Goal: Transaction & Acquisition: Purchase product/service

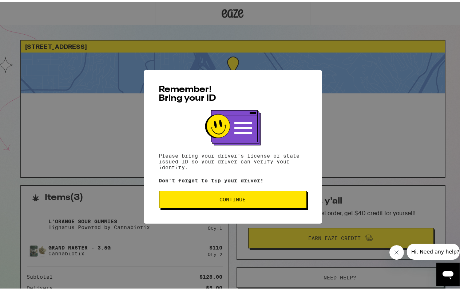
click at [241, 195] on button "Continue" at bounding box center [233, 197] width 148 height 17
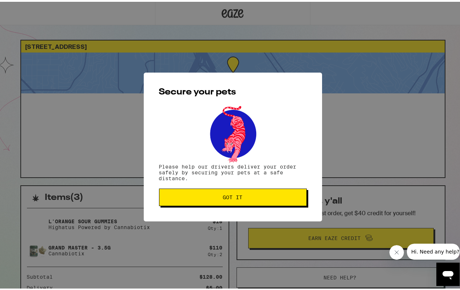
click at [241, 195] on span "Got it" at bounding box center [232, 195] width 135 height 5
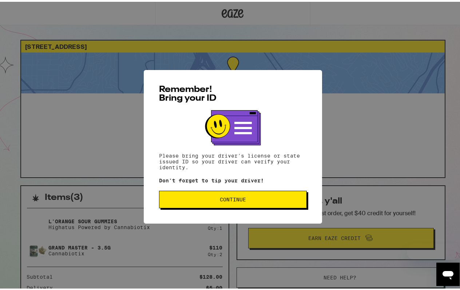
click at [259, 197] on span "Continue" at bounding box center [232, 197] width 135 height 5
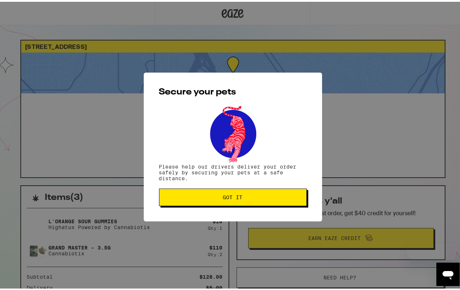
click at [261, 197] on span "Got it" at bounding box center [232, 195] width 135 height 5
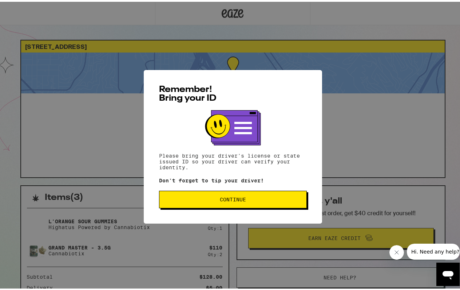
click at [220, 198] on span "Continue" at bounding box center [233, 197] width 26 height 5
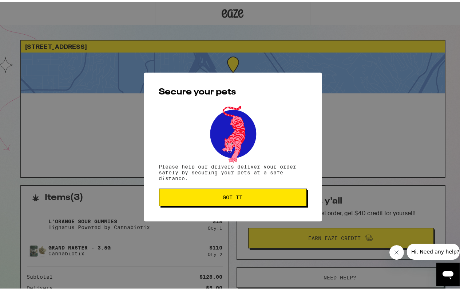
click at [218, 198] on span "Got it" at bounding box center [232, 195] width 135 height 5
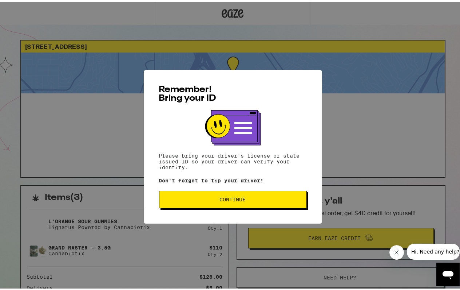
click at [221, 200] on span "Continue" at bounding box center [233, 197] width 26 height 5
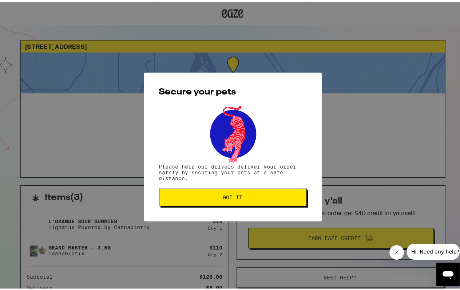
click at [221, 200] on button "Got it" at bounding box center [233, 194] width 148 height 17
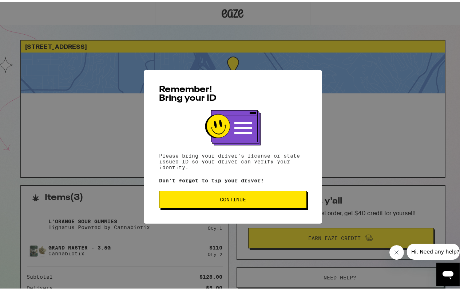
click at [241, 203] on button "Continue" at bounding box center [233, 197] width 148 height 17
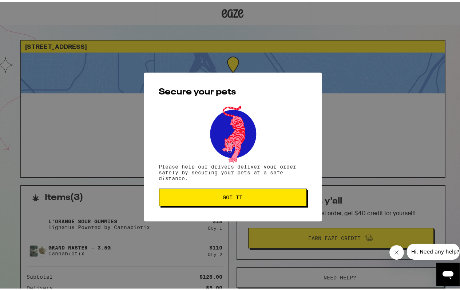
click at [247, 200] on button "Got it" at bounding box center [233, 194] width 148 height 17
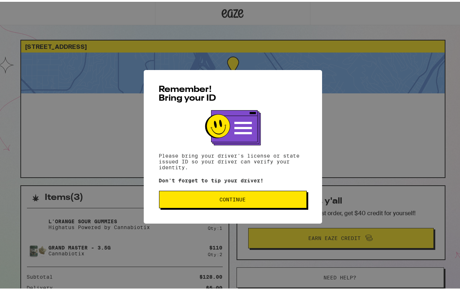
click at [226, 204] on button "Continue" at bounding box center [233, 197] width 148 height 17
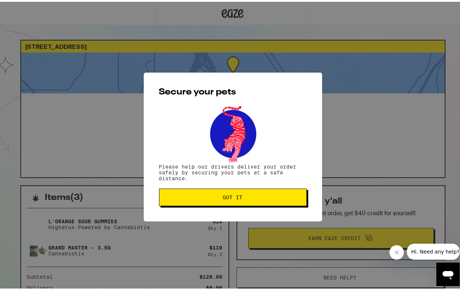
click at [232, 200] on button "Got it" at bounding box center [233, 194] width 148 height 17
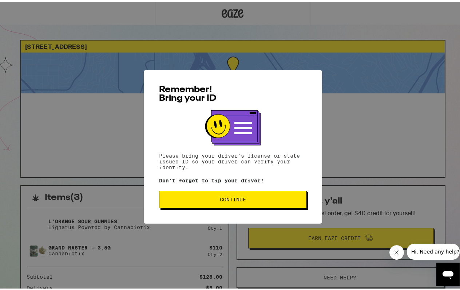
click at [258, 202] on button "Continue" at bounding box center [233, 197] width 148 height 17
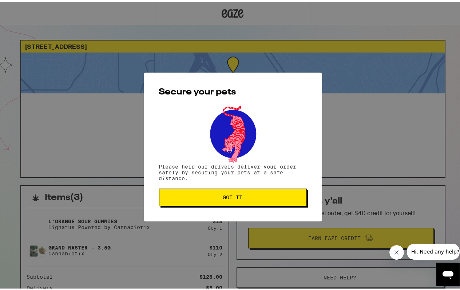
click at [258, 202] on button "Got it" at bounding box center [233, 194] width 148 height 17
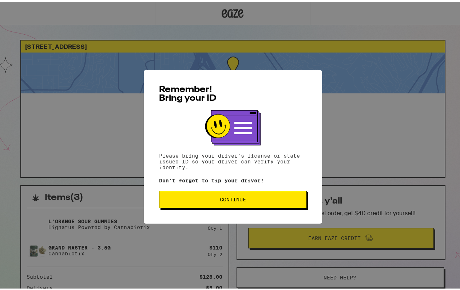
click at [227, 202] on button "Continue" at bounding box center [233, 197] width 148 height 17
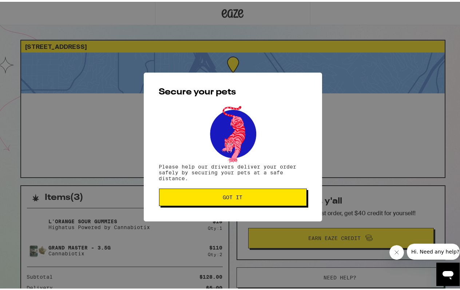
click at [229, 201] on button "Got it" at bounding box center [233, 194] width 148 height 17
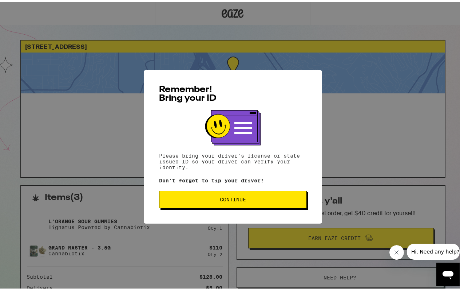
click at [248, 206] on button "Continue" at bounding box center [233, 197] width 148 height 17
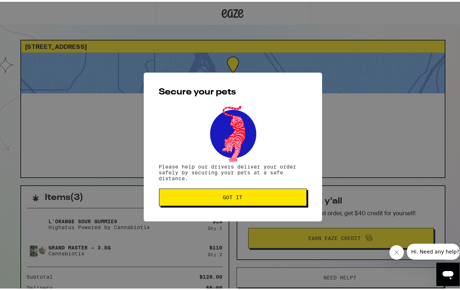
click at [252, 201] on button "Got it" at bounding box center [233, 194] width 148 height 17
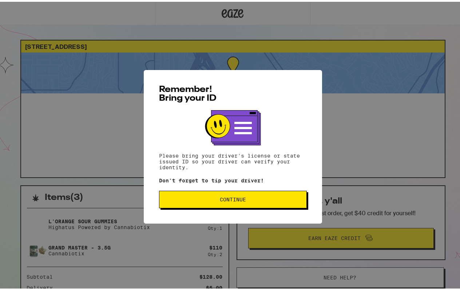
click at [255, 193] on button "Continue" at bounding box center [233, 197] width 148 height 17
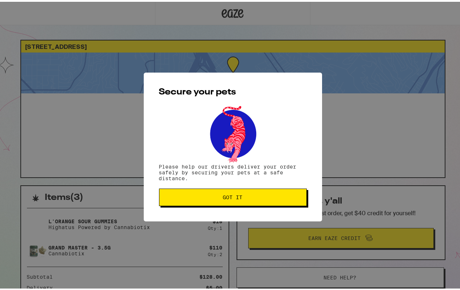
click at [253, 195] on span "Got it" at bounding box center [232, 195] width 135 height 5
